Goal: Check status: Check status

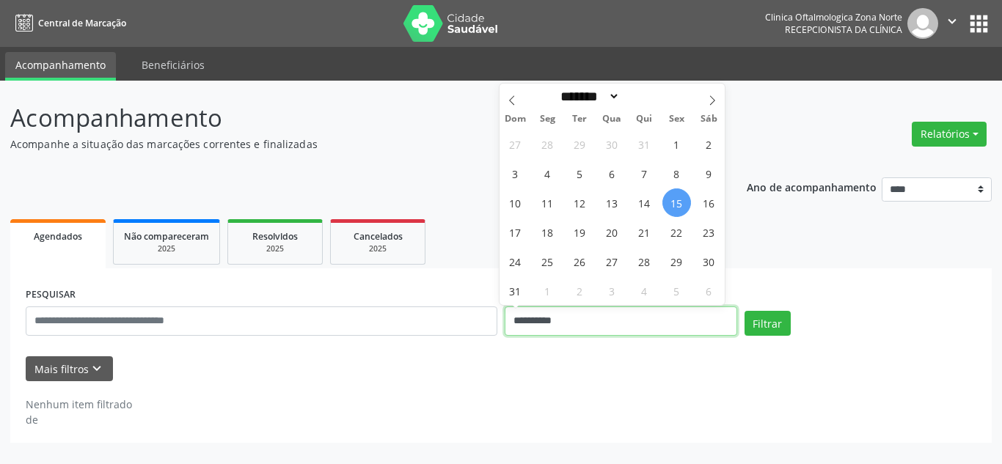
click at [575, 313] on input "**********" at bounding box center [621, 321] width 233 height 29
click at [711, 101] on icon at bounding box center [712, 100] width 10 height 10
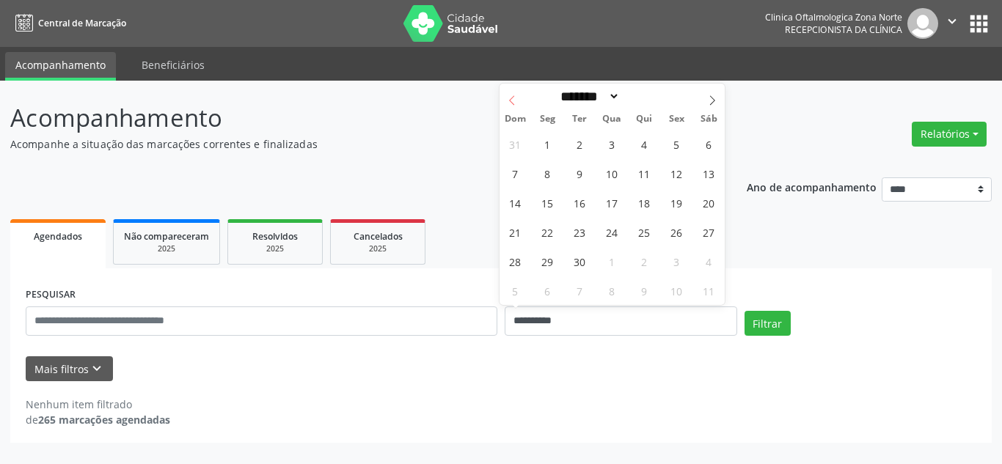
click at [508, 101] on icon at bounding box center [512, 100] width 10 height 10
select select "*"
click at [674, 200] on span "15" at bounding box center [677, 203] width 29 height 29
type input "**********"
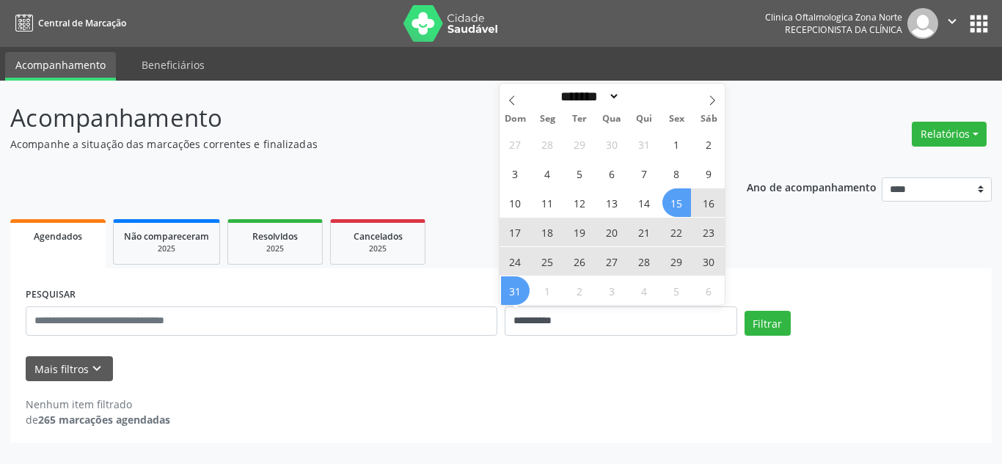
click at [527, 288] on span "31" at bounding box center [515, 291] width 29 height 29
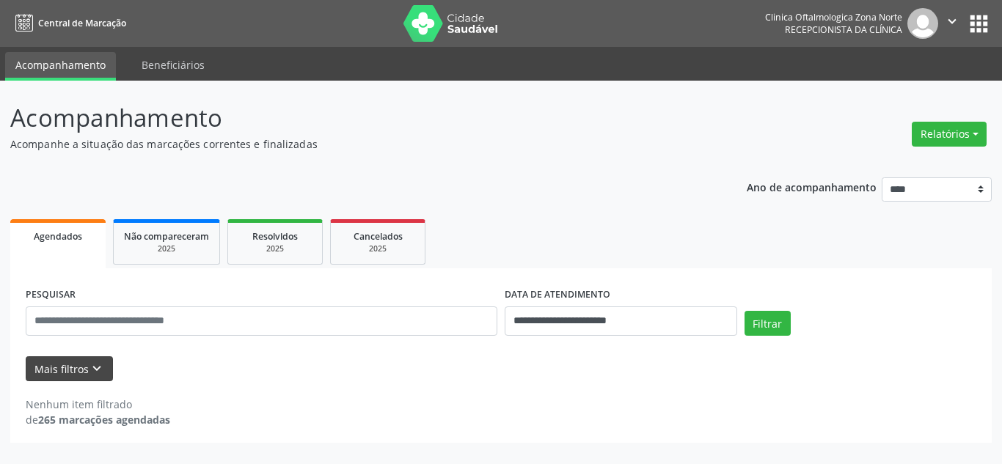
drag, startPoint x: 18, startPoint y: 362, endPoint x: 29, endPoint y: 362, distance: 10.3
click at [23, 363] on div "**********" at bounding box center [501, 356] width 982 height 175
click at [44, 362] on button "Mais filtros keyboard_arrow_down" at bounding box center [69, 370] width 87 height 26
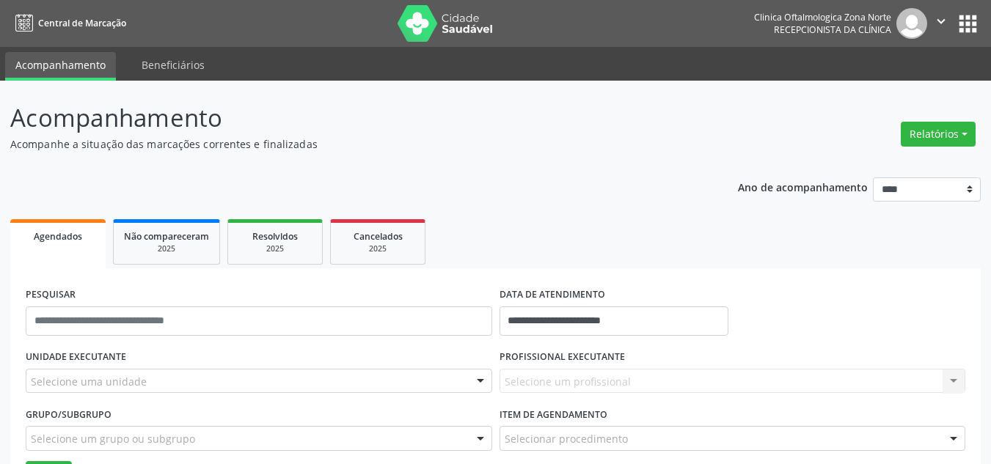
drag, startPoint x: 106, startPoint y: 376, endPoint x: 119, endPoint y: 368, distance: 14.9
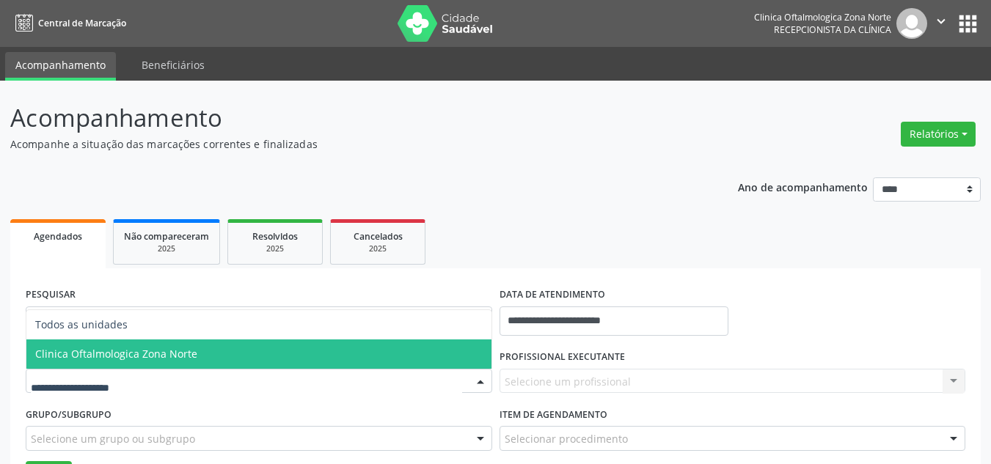
click at [132, 342] on span "Clinica Oftalmologica Zona Norte" at bounding box center [258, 354] width 465 height 29
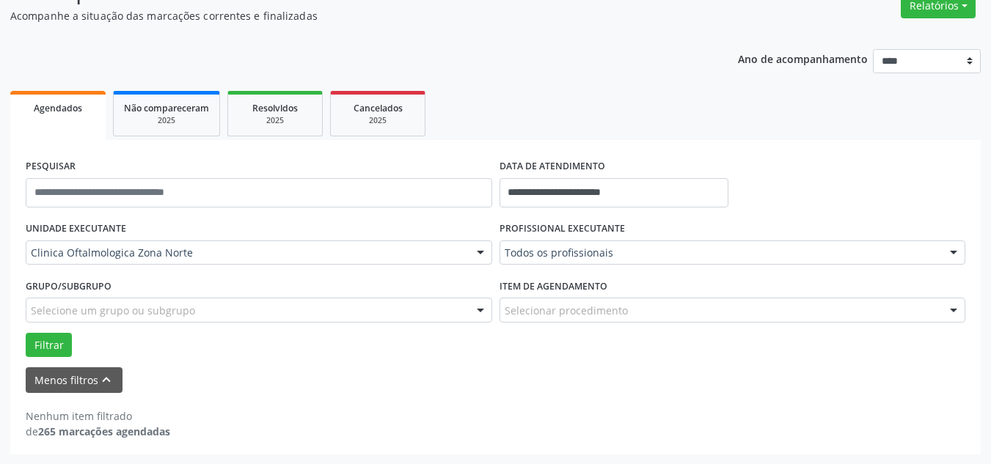
scroll to position [129, 0]
click at [551, 263] on div "Todos os profissionais" at bounding box center [733, 252] width 467 height 25
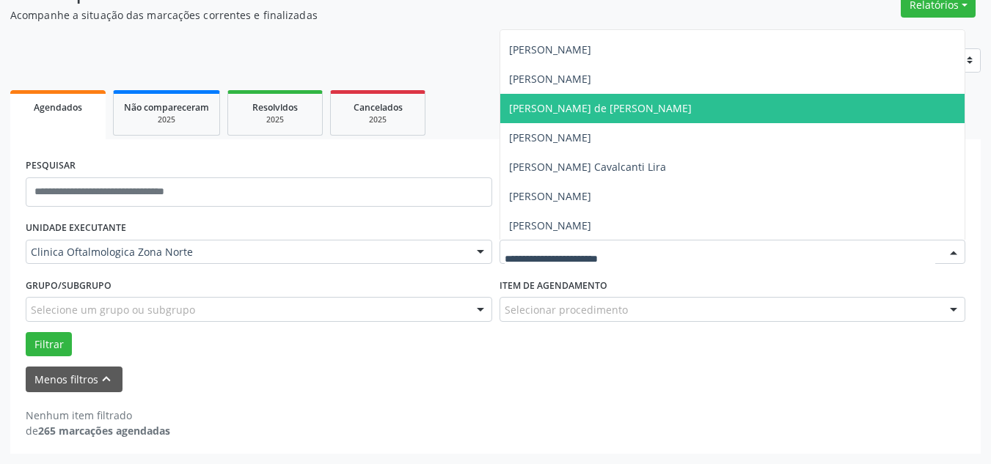
scroll to position [84, 0]
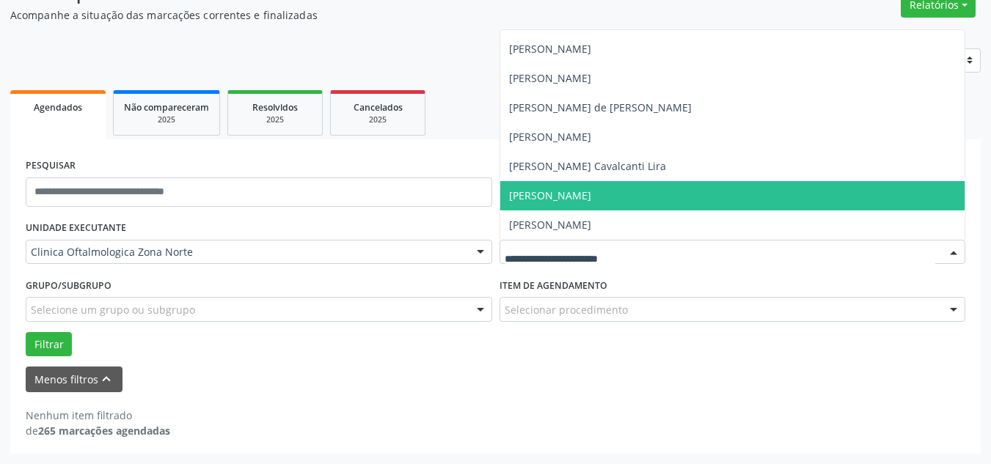
click at [563, 194] on span "[PERSON_NAME]" at bounding box center [550, 196] width 82 height 14
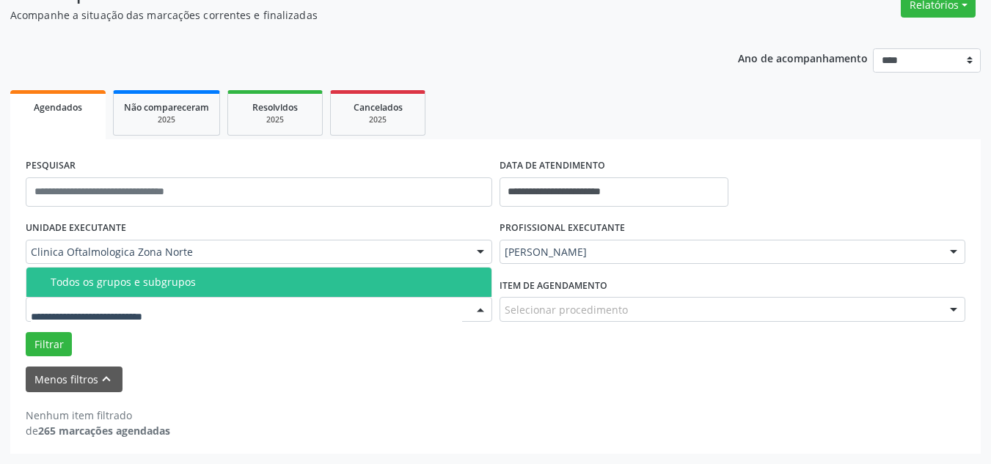
drag, startPoint x: 172, startPoint y: 318, endPoint x: 175, endPoint y: 311, distance: 7.9
click at [172, 318] on div at bounding box center [259, 309] width 467 height 25
drag, startPoint x: 167, startPoint y: 277, endPoint x: 175, endPoint y: 285, distance: 11.4
click at [173, 282] on div "Todos os grupos e subgrupos" at bounding box center [267, 283] width 432 height 12
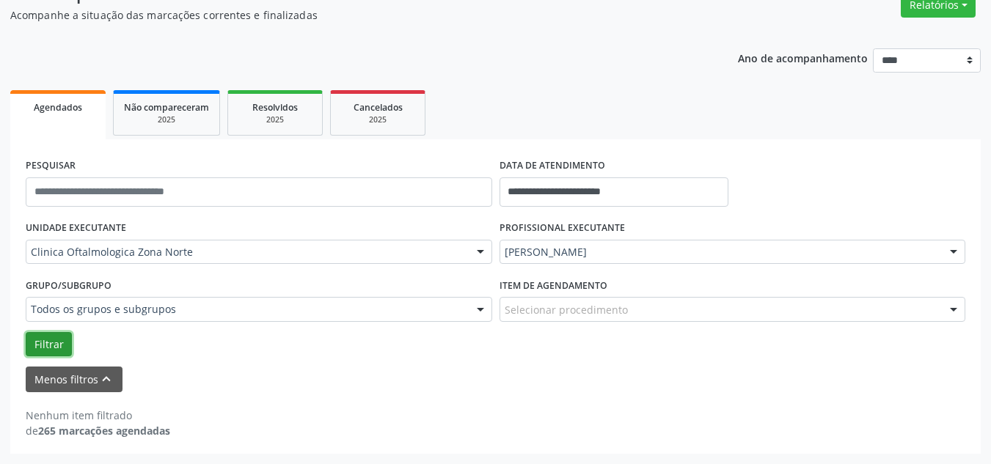
drag, startPoint x: 56, startPoint y: 347, endPoint x: 153, endPoint y: 349, distance: 96.9
click at [56, 347] on button "Filtrar" at bounding box center [49, 344] width 46 height 25
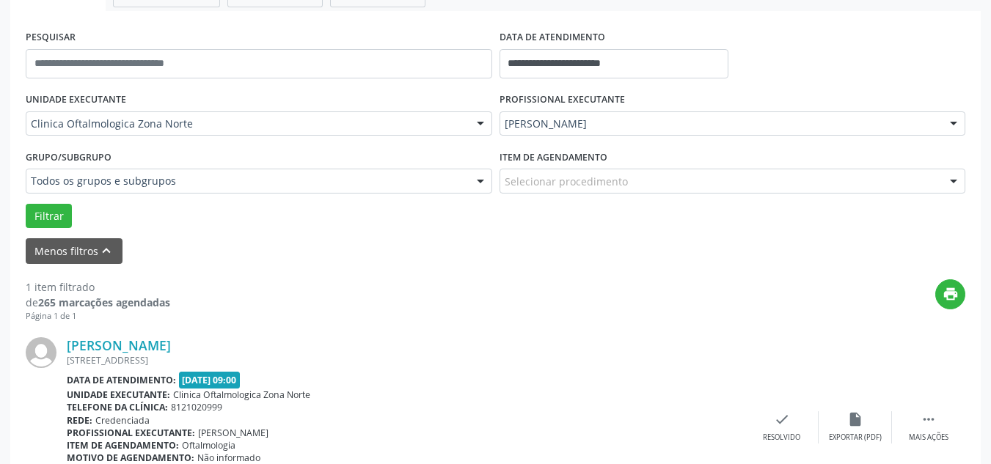
scroll to position [352, 0]
